Goal: Transaction & Acquisition: Obtain resource

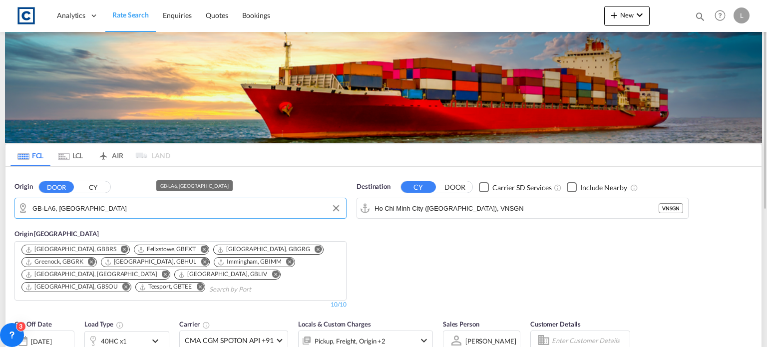
click at [113, 208] on input "GB-LA6, [GEOGRAPHIC_DATA]" at bounding box center [186, 208] width 308 height 15
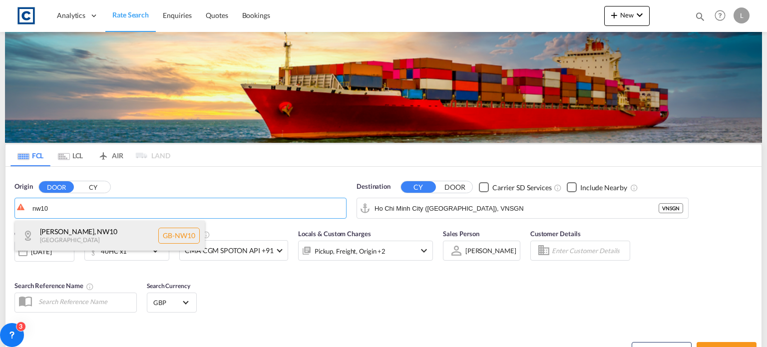
click at [57, 232] on div "[PERSON_NAME] , NW10 [GEOGRAPHIC_DATA] [GEOGRAPHIC_DATA]-NW10" at bounding box center [110, 236] width 190 height 30
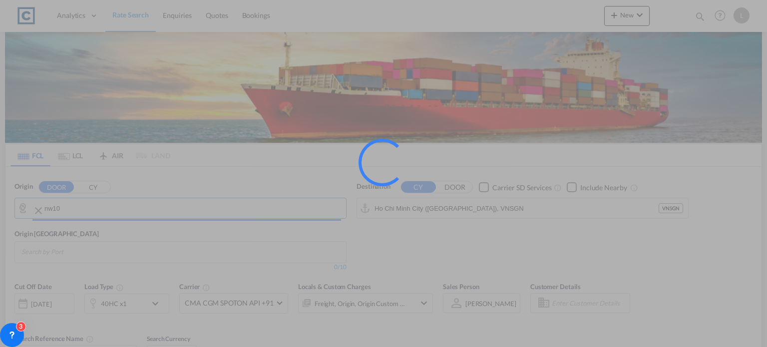
type input "GB-NW10, [PERSON_NAME]"
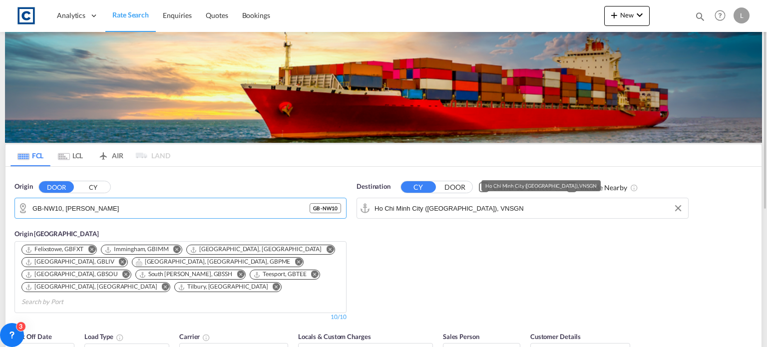
click at [495, 206] on input "Ho Chi Minh City ([GEOGRAPHIC_DATA]), VNSGN" at bounding box center [528, 208] width 308 height 15
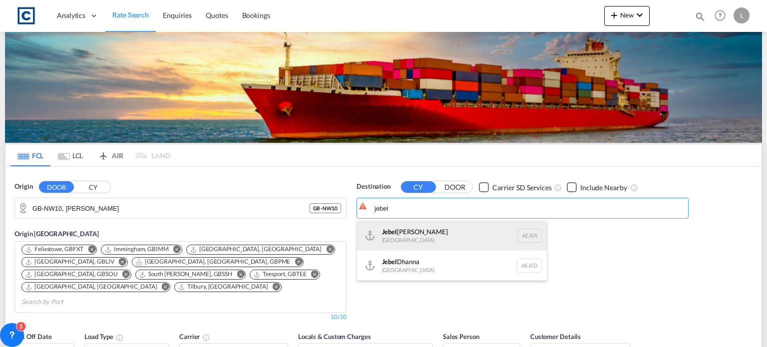
click at [390, 233] on div "[GEOGRAPHIC_DATA] [GEOGRAPHIC_DATA]" at bounding box center [452, 236] width 190 height 30
type input "[GEOGRAPHIC_DATA], [GEOGRAPHIC_DATA]"
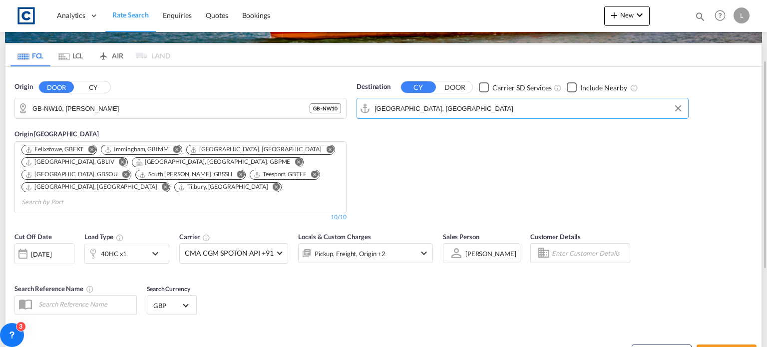
scroll to position [150, 0]
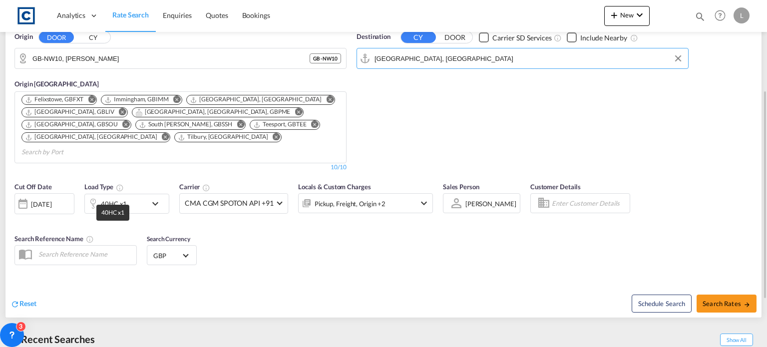
click at [104, 197] on div "40HC x1" at bounding box center [114, 204] width 26 height 14
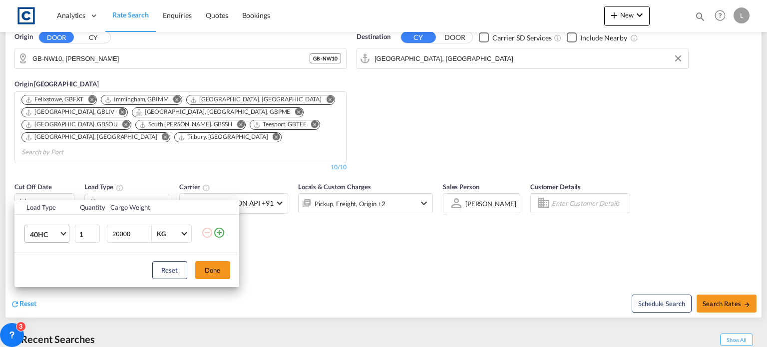
click at [36, 234] on span "40HC" at bounding box center [44, 235] width 29 height 10
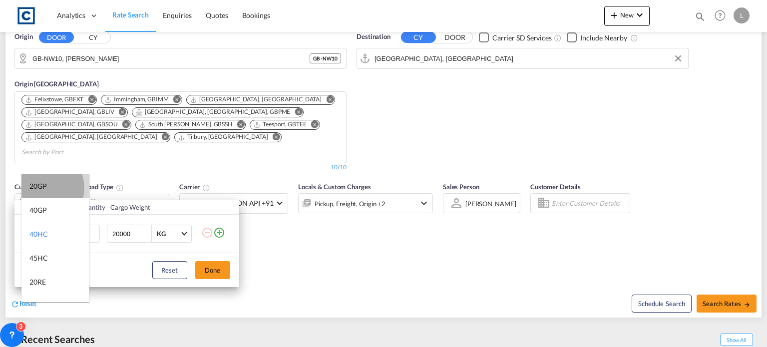
click at [40, 188] on div "20GP" at bounding box center [37, 186] width 17 height 10
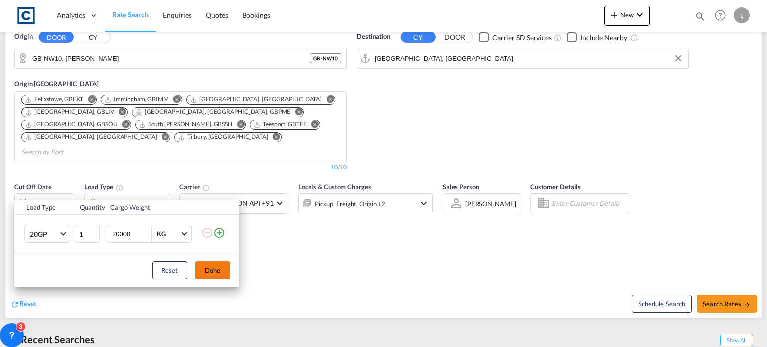
click at [215, 271] on button "Done" at bounding box center [212, 270] width 35 height 18
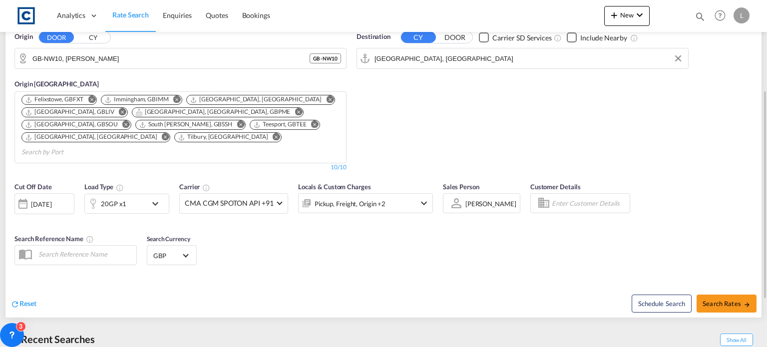
scroll to position [200, 0]
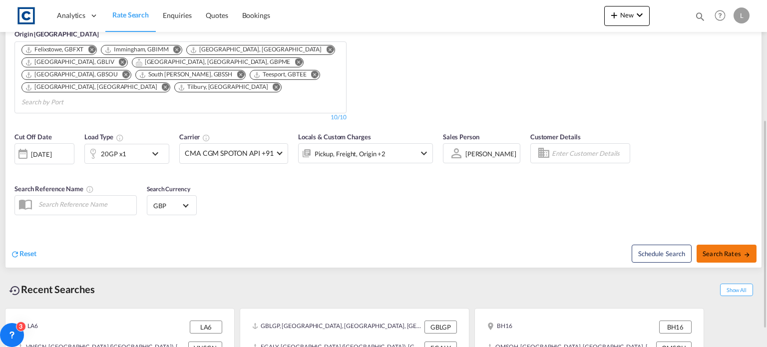
click at [721, 250] on span "Search Rates" at bounding box center [726, 254] width 48 height 8
type input "NW10 to AEJEA / [DATE]"
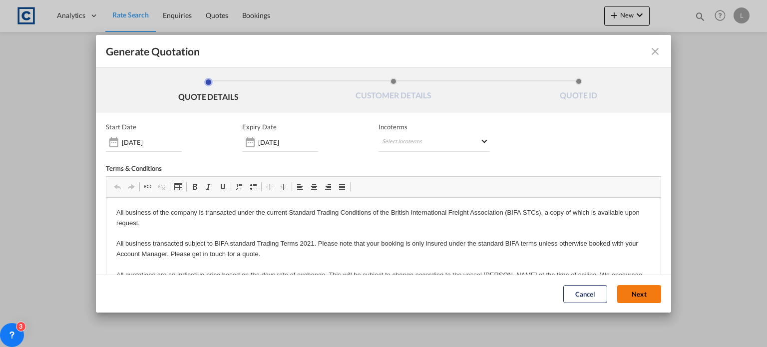
click at [634, 295] on button "Next" at bounding box center [639, 294] width 44 height 18
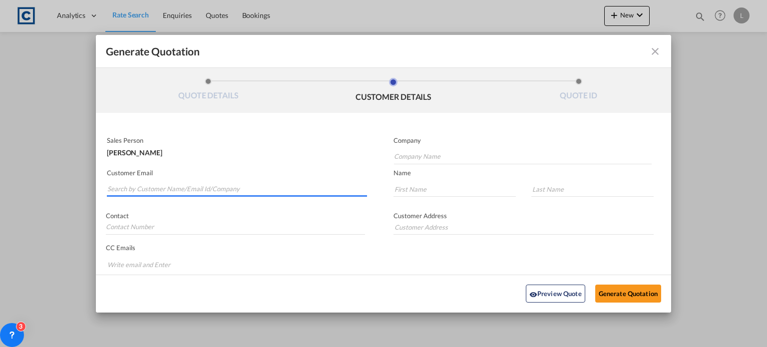
click at [117, 188] on input "Search by Customer Name/Email Id/Company" at bounding box center [236, 189] width 259 height 15
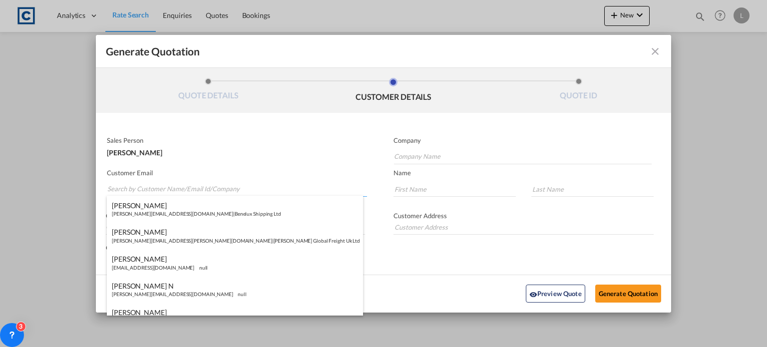
paste input "[PERSON_NAME] <[PERSON_NAME][EMAIL_ADDRESS][PERSON_NAME][DOMAIN_NAME]>"
click at [143, 188] on input "[PERSON_NAME] <[PERSON_NAME][EMAIL_ADDRESS][PERSON_NAME][DOMAIN_NAME]>" at bounding box center [236, 189] width 259 height 15
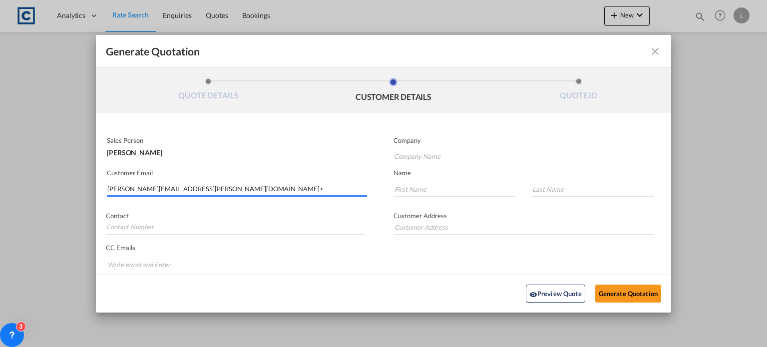
click at [218, 188] on input "[PERSON_NAME][EMAIL_ADDRESS][PERSON_NAME][DOMAIN_NAME]>" at bounding box center [236, 189] width 259 height 15
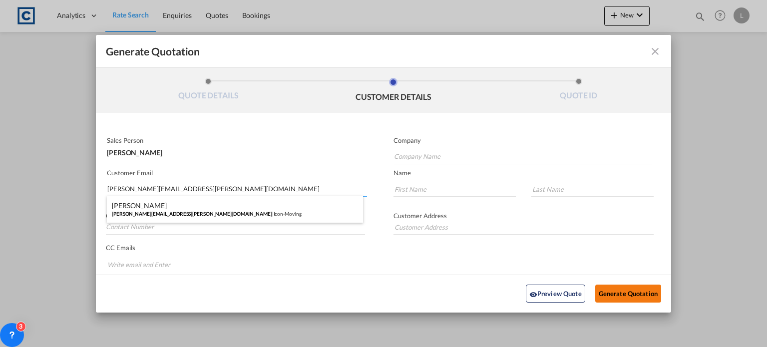
type input "[PERSON_NAME][EMAIL_ADDRESS][PERSON_NAME][DOMAIN_NAME]"
click at [614, 290] on button "Generate Quotation" at bounding box center [628, 293] width 66 height 18
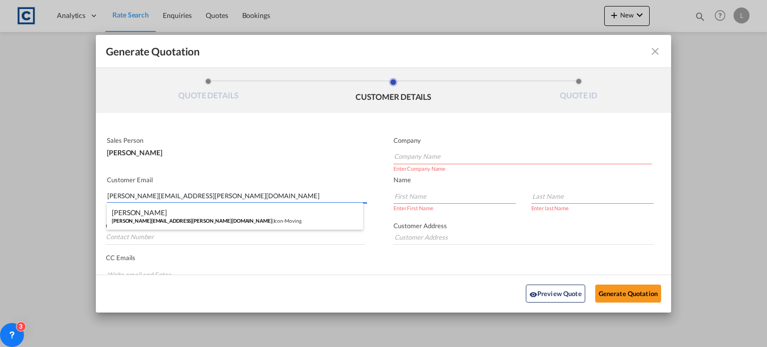
click at [222, 197] on input "[PERSON_NAME][EMAIL_ADDRESS][PERSON_NAME][DOMAIN_NAME]" at bounding box center [236, 196] width 259 height 15
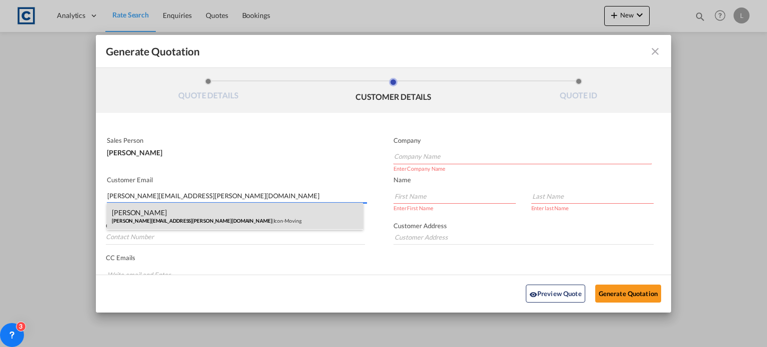
click at [202, 215] on div "[PERSON_NAME] [PERSON_NAME][EMAIL_ADDRESS][PERSON_NAME][DOMAIN_NAME] | Icon-Mov…" at bounding box center [235, 216] width 256 height 27
type input "Icon-Moving"
type input "[PERSON_NAME]"
type input "Toole"
type input "[PHONE_NUMBER]"
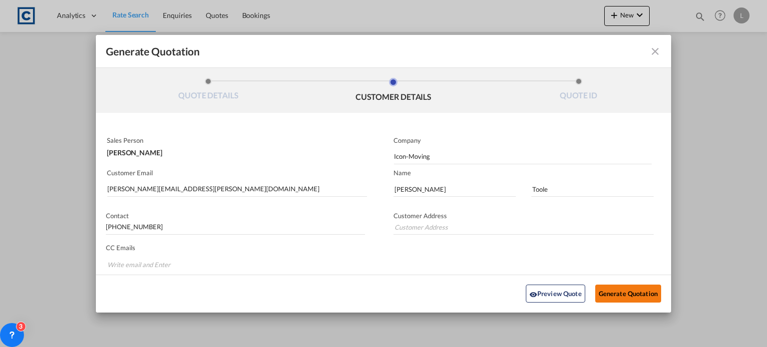
click at [610, 291] on button "Generate Quotation" at bounding box center [628, 293] width 66 height 18
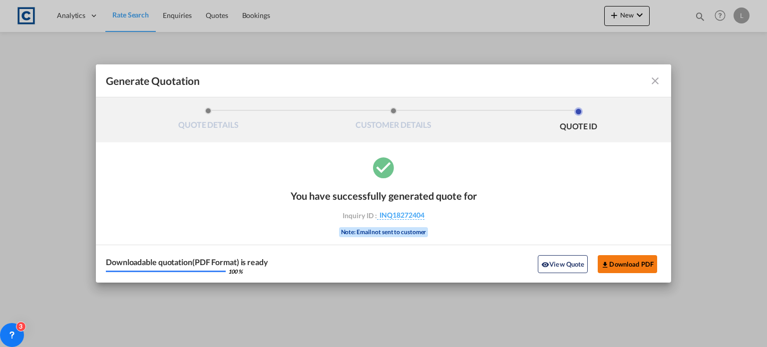
click at [622, 261] on button "Download PDF" at bounding box center [626, 264] width 59 height 18
click at [655, 80] on md-icon "icon-close fg-AAA8AD cursor m-0" at bounding box center [655, 81] width 12 height 12
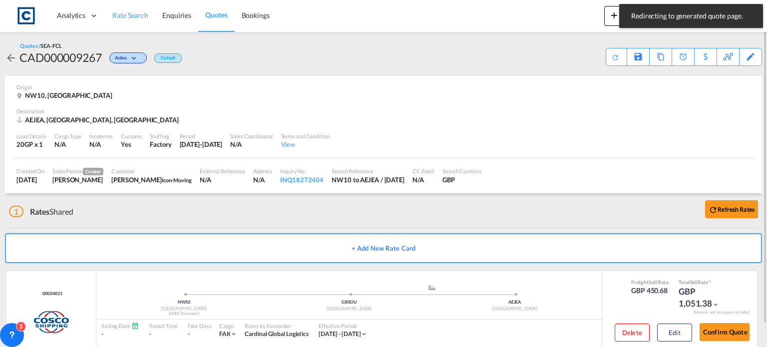
click at [125, 12] on span "Rate Search" at bounding box center [130, 15] width 36 height 8
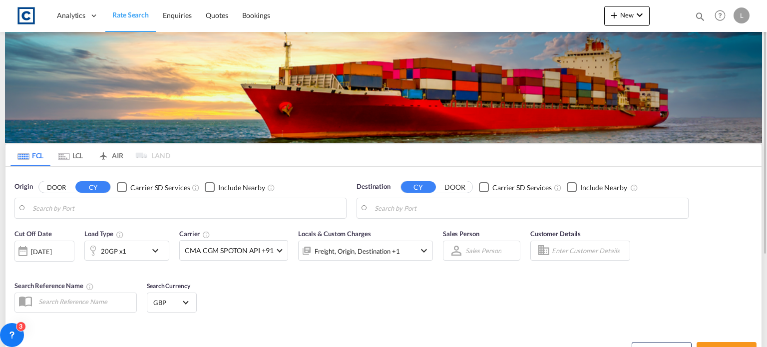
type input "GB-NW10, [PERSON_NAME]"
type input "[GEOGRAPHIC_DATA], [GEOGRAPHIC_DATA]"
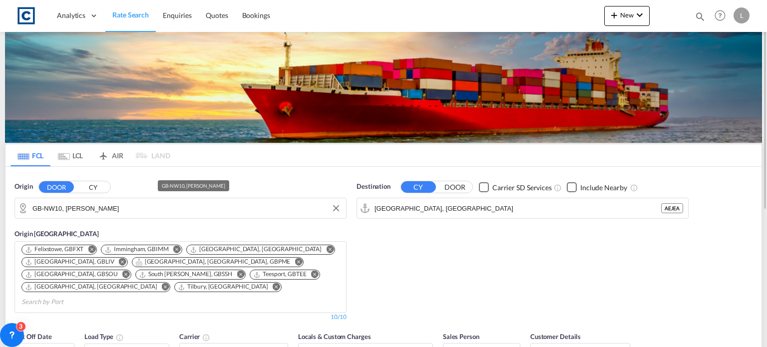
click at [102, 210] on input "GB-NW10, [PERSON_NAME]" at bounding box center [186, 208] width 308 height 15
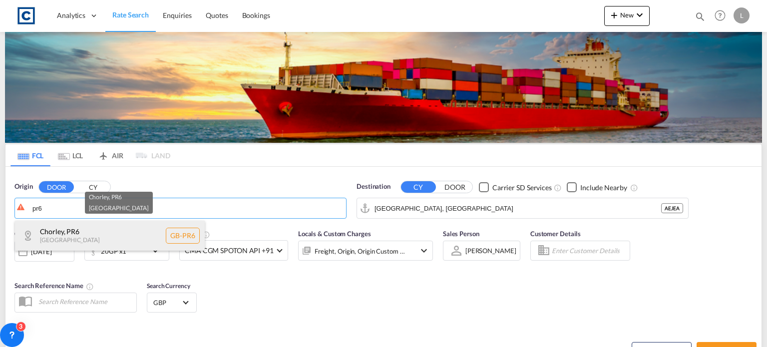
click at [54, 241] on div "Chorley , PR6 [GEOGRAPHIC_DATA] [GEOGRAPHIC_DATA]-PR6" at bounding box center [110, 236] width 190 height 30
type input "GB-PR6, Chorley"
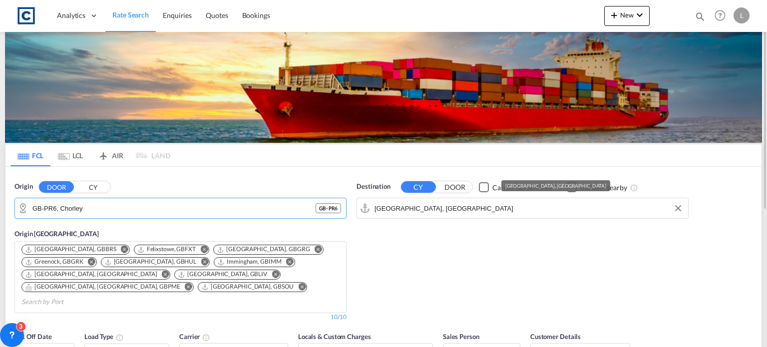
click at [445, 209] on input "[GEOGRAPHIC_DATA], [GEOGRAPHIC_DATA]" at bounding box center [528, 208] width 308 height 15
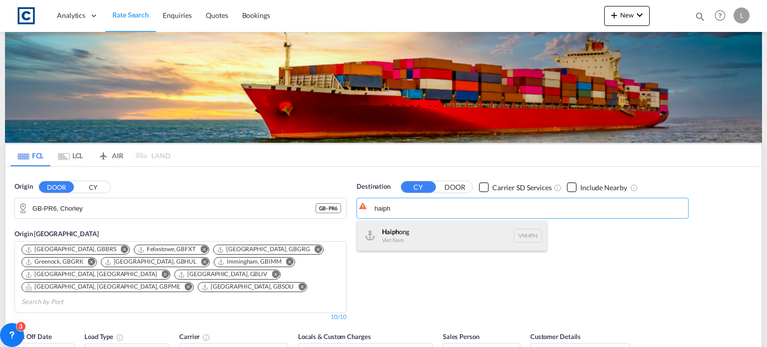
click at [396, 233] on div "Haiph ong Viet Nam VNHPH" at bounding box center [452, 236] width 190 height 30
type input "Haiphong, VNHPH"
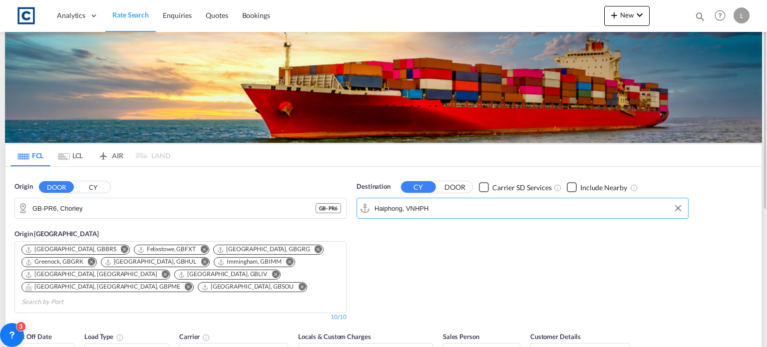
scroll to position [50, 0]
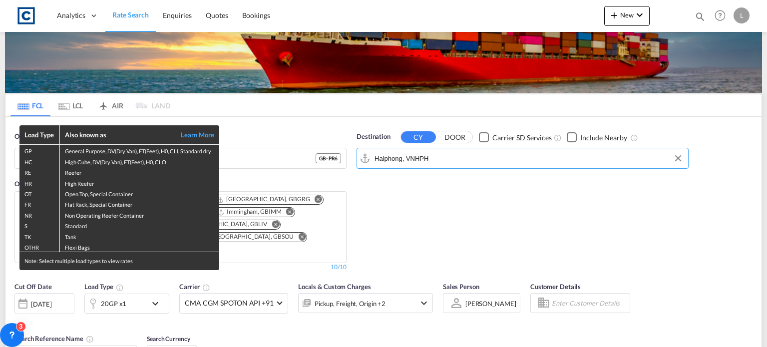
click at [111, 286] on div "Load Type Also known as Learn More GP General Purpose, DV(Dry Van), FT(Feet), H…" at bounding box center [383, 173] width 767 height 347
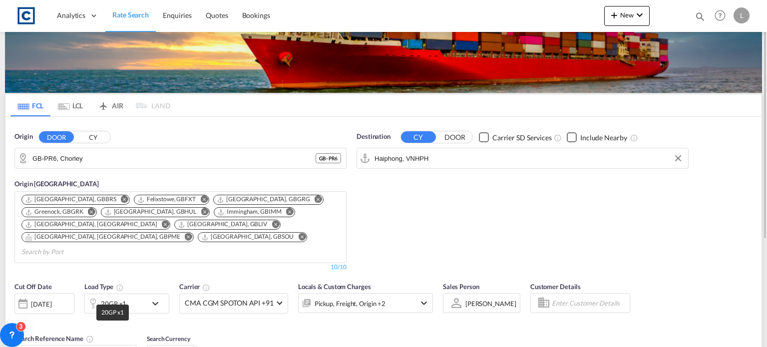
click at [110, 296] on div "20GP x1" at bounding box center [113, 303] width 25 height 14
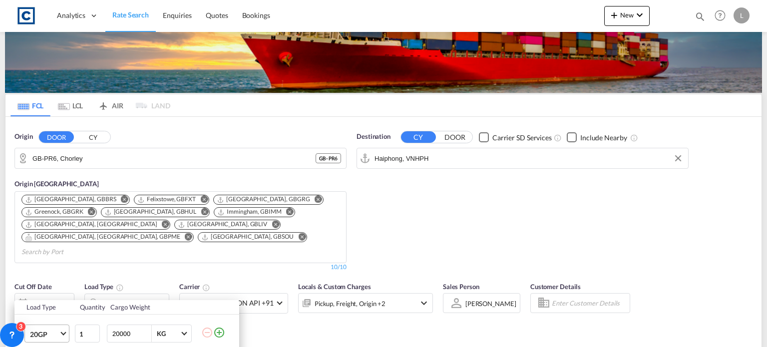
click at [51, 332] on span "20GP" at bounding box center [44, 334] width 29 height 10
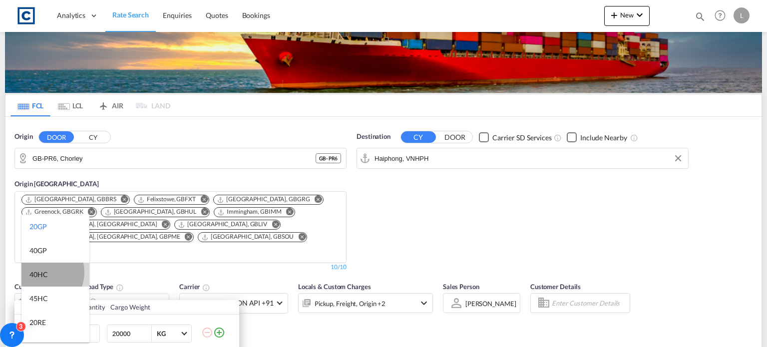
click at [41, 272] on div "40HC" at bounding box center [38, 274] width 18 height 10
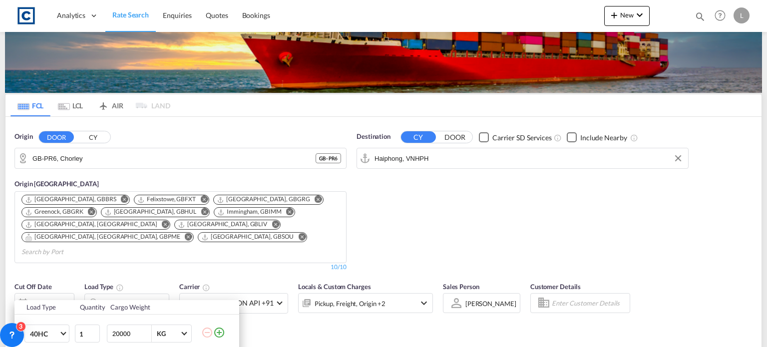
click at [322, 317] on div "Load Type Quantity Cargo Weight 40HC 1 20000 KG KG Load type addition is restri…" at bounding box center [383, 173] width 767 height 347
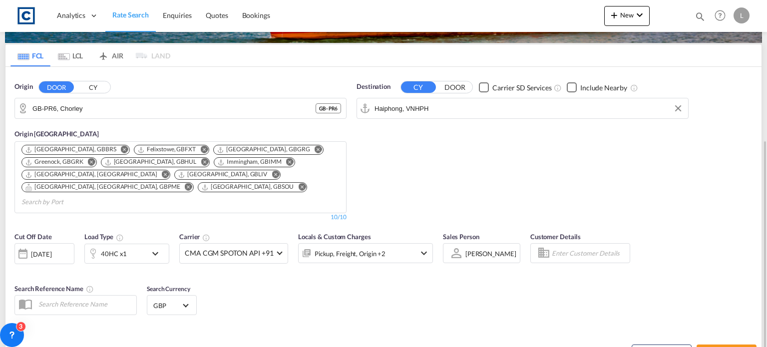
scroll to position [150, 0]
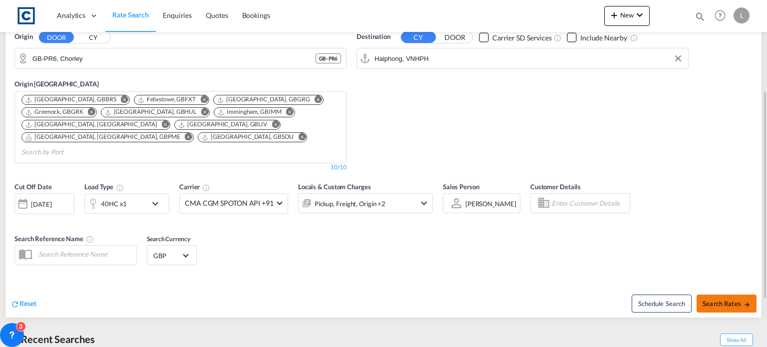
click at [732, 299] on span "Search Rates" at bounding box center [726, 303] width 48 height 8
type input "PR6 to VNHPH / [DATE]"
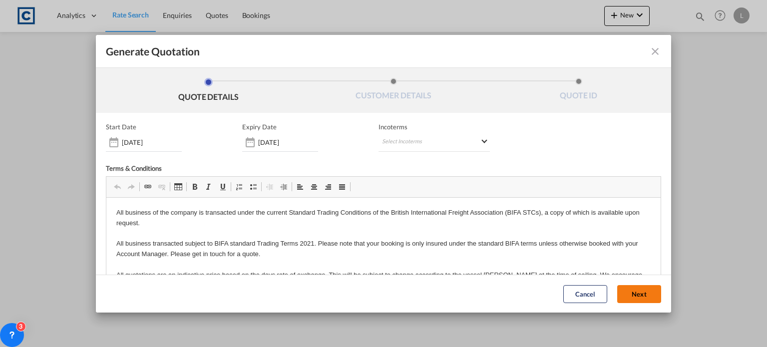
click at [627, 288] on button "Next" at bounding box center [639, 294] width 44 height 18
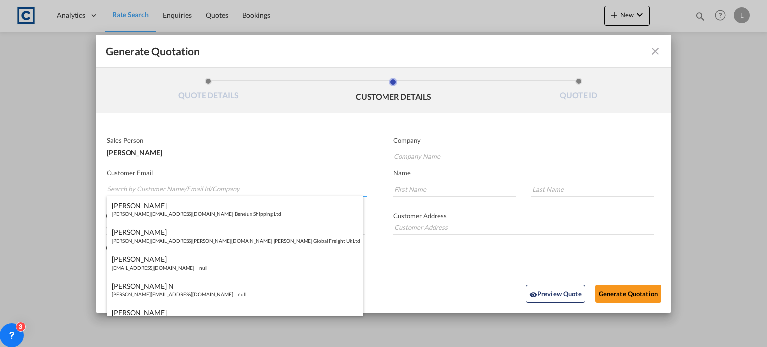
paste input "Exports <[EMAIL_ADDRESS][DOMAIN_NAME]>"
click at [135, 185] on input "Exports <[EMAIL_ADDRESS][DOMAIN_NAME]>" at bounding box center [236, 189] width 259 height 15
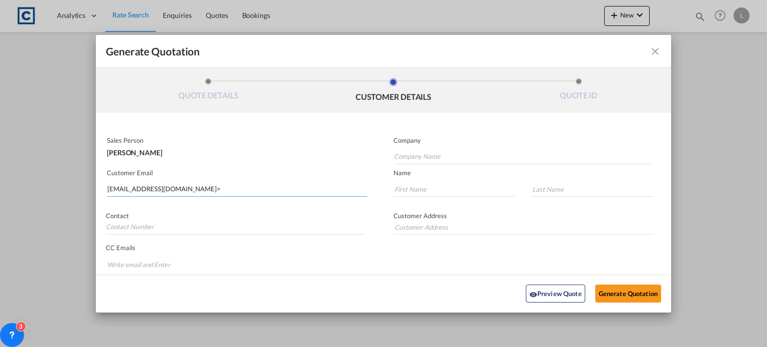
click at [191, 185] on input "[EMAIL_ADDRESS][DOMAIN_NAME]>" at bounding box center [236, 189] width 259 height 15
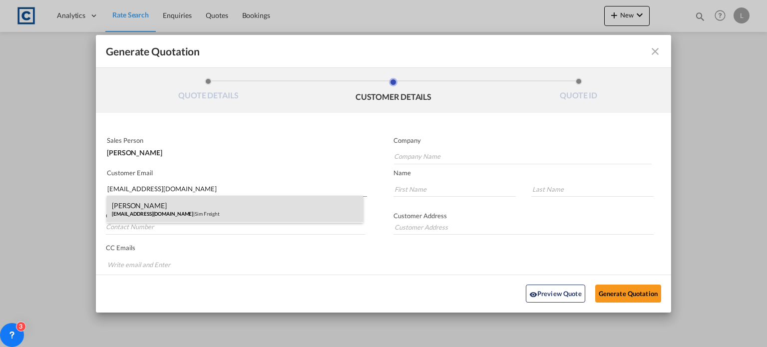
type input "[EMAIL_ADDRESS][DOMAIN_NAME]"
click at [157, 208] on div "[PERSON_NAME] [EMAIL_ADDRESS][DOMAIN_NAME] | Sim Freight" at bounding box center [235, 209] width 256 height 27
type input "Sim Freight"
type input "[PERSON_NAME]"
type input "Haiphong"
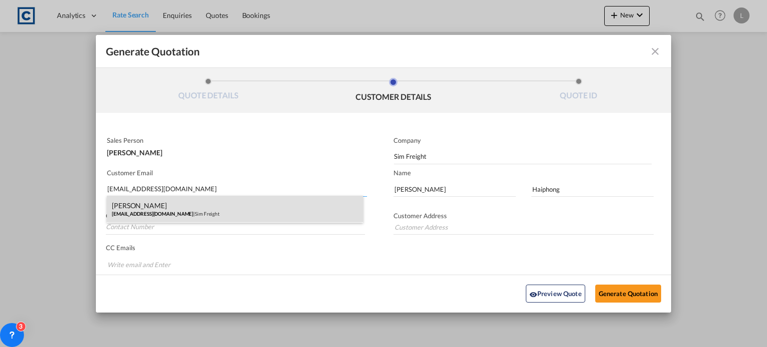
type input "0203 137 1093"
type input "[STREET_ADDRESS]"
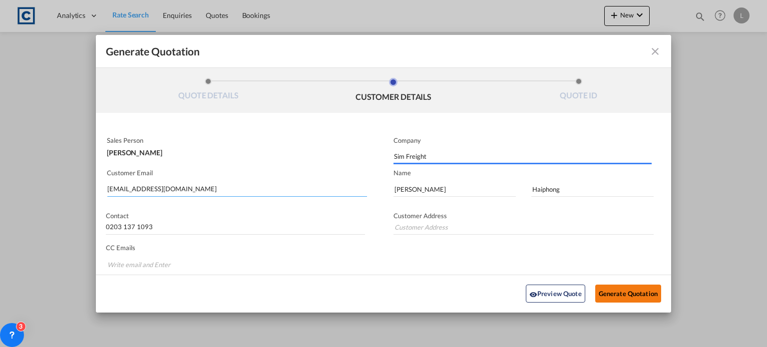
type input "[STREET_ADDRESS]"
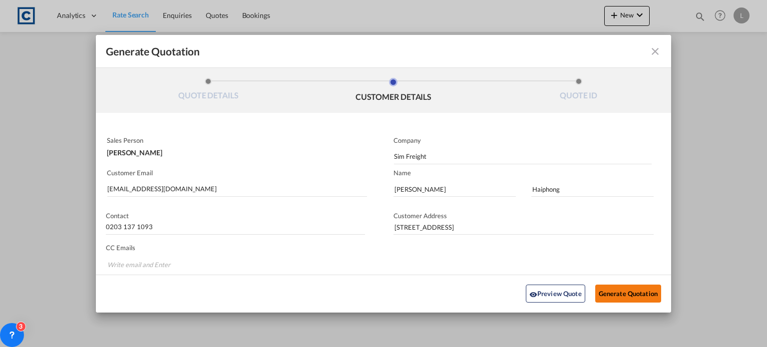
click at [616, 296] on button "Generate Quotation" at bounding box center [628, 293] width 66 height 18
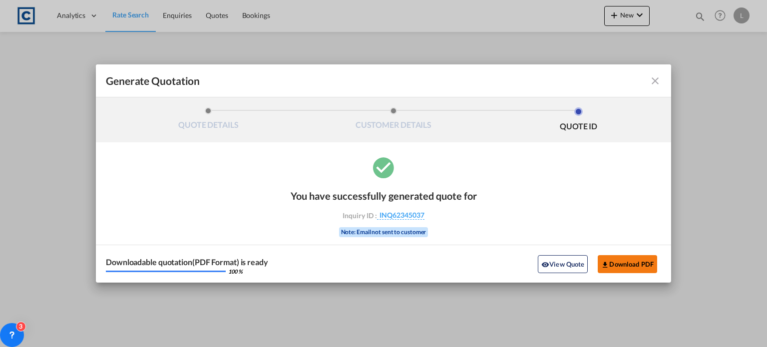
click at [619, 265] on button "Download PDF" at bounding box center [626, 264] width 59 height 18
